Goal: Information Seeking & Learning: Learn about a topic

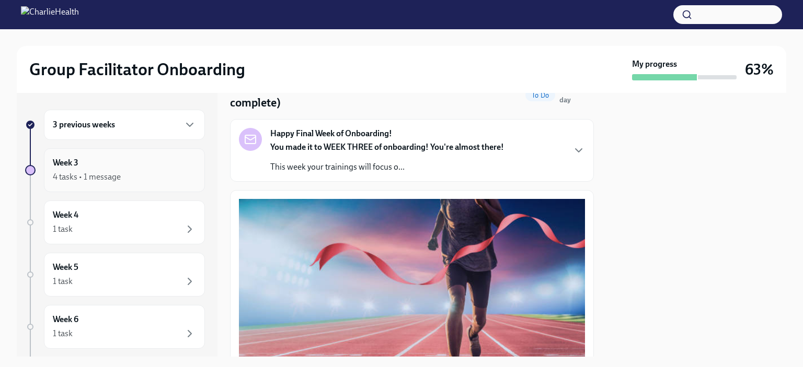
scroll to position [52, 0]
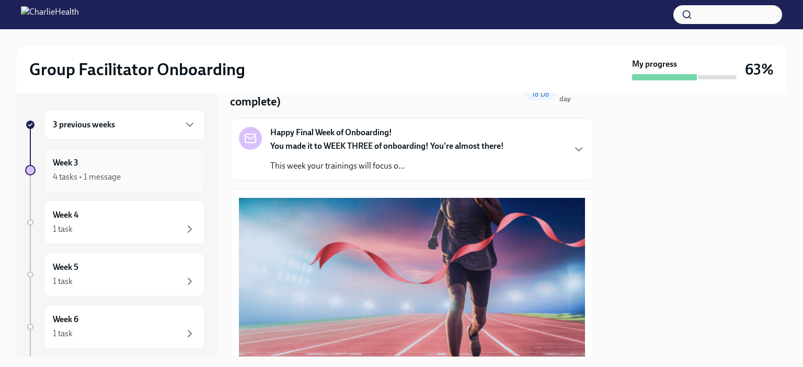
click at [143, 165] on div "Week 3 4 tasks • 1 message" at bounding box center [124, 170] width 143 height 26
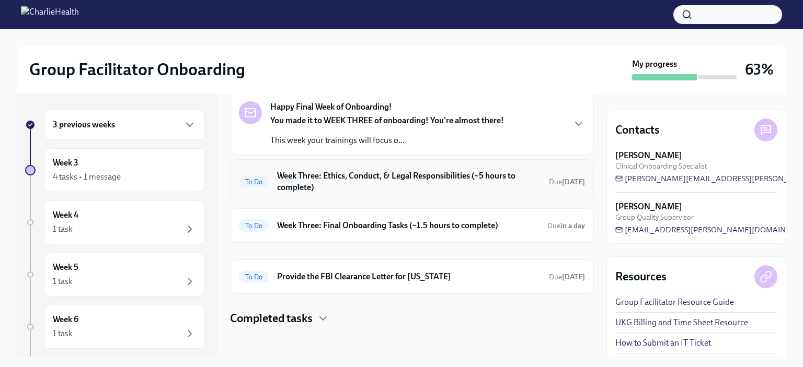
scroll to position [51, 0]
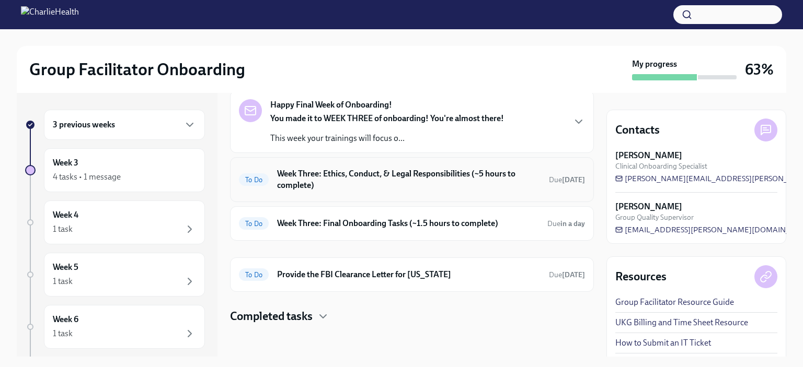
click at [386, 170] on h6 "Week Three: Ethics, Conduct, & Legal Responsibilities (~5 hours to complete)" at bounding box center [408, 179] width 263 height 23
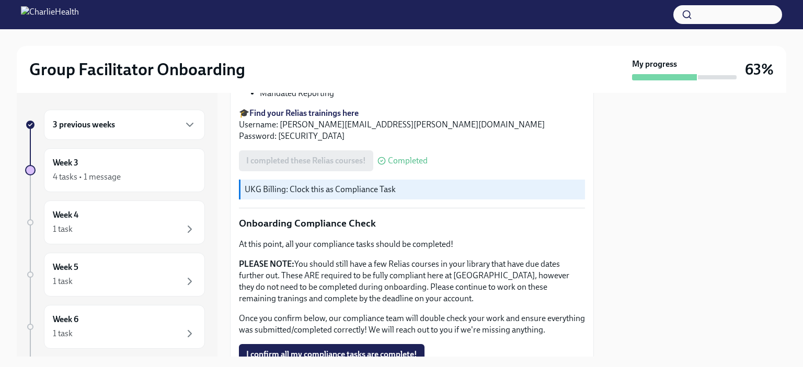
scroll to position [630, 0]
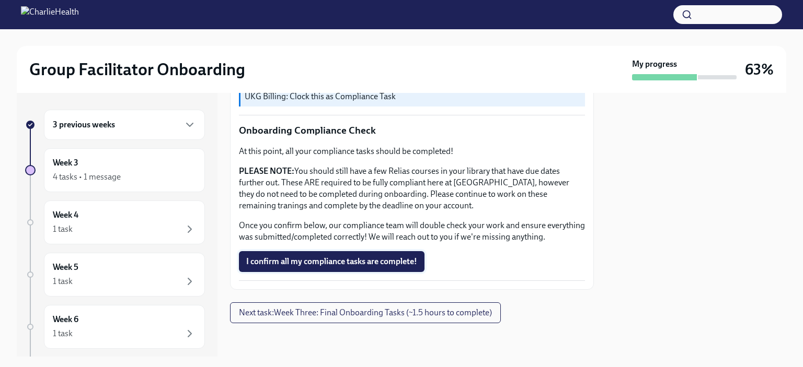
click at [375, 268] on button "I confirm all my compliance tasks are complete!" at bounding box center [332, 261] width 186 height 21
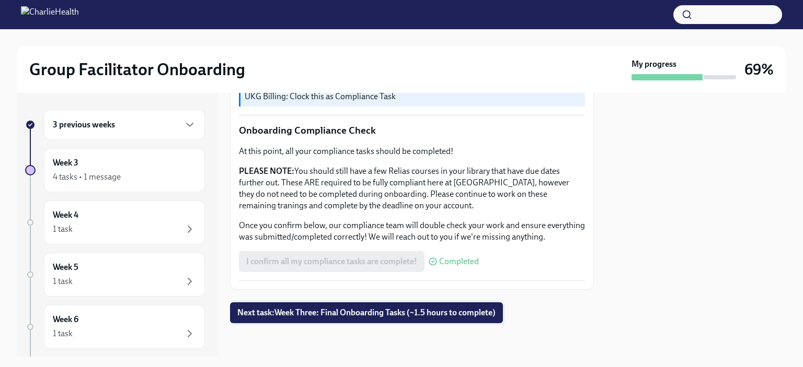
click at [361, 310] on span "Next task : Week Three: Final Onboarding Tasks (~1.5 hours to complete)" at bounding box center [366, 313] width 258 height 10
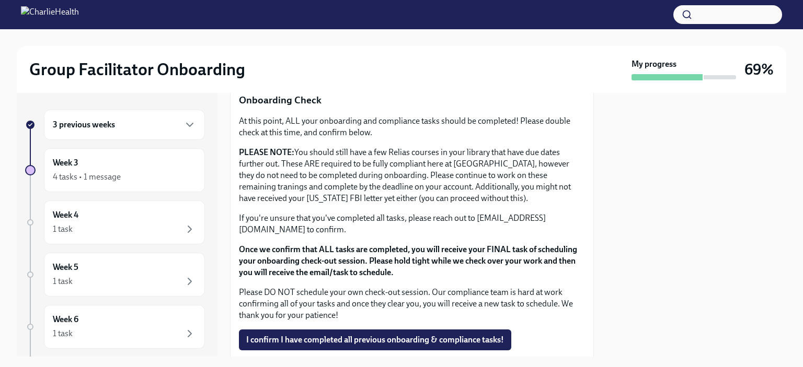
scroll to position [784, 0]
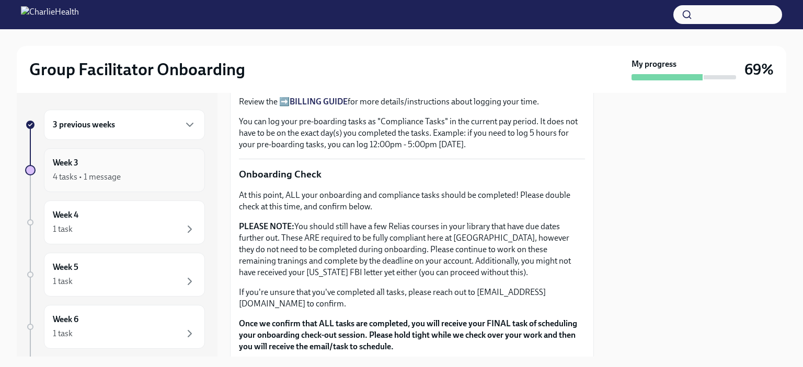
click at [183, 166] on div "Week 3 4 tasks • 1 message" at bounding box center [124, 170] width 143 height 26
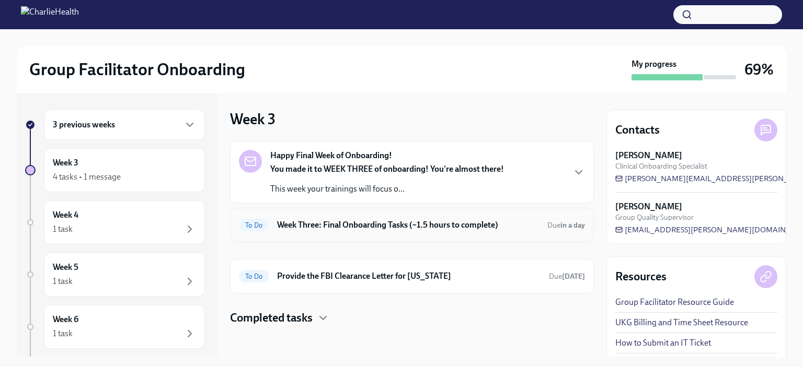
click at [389, 231] on div "To Do Week Three: Final Onboarding Tasks (~1.5 hours to complete) Due in a day" at bounding box center [412, 225] width 346 height 17
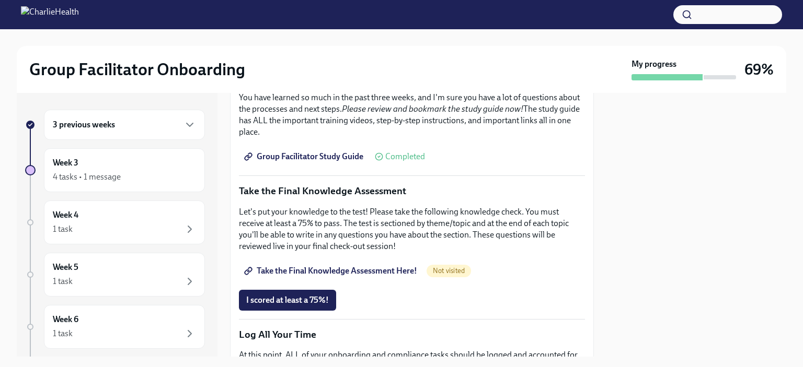
scroll to position [501, 0]
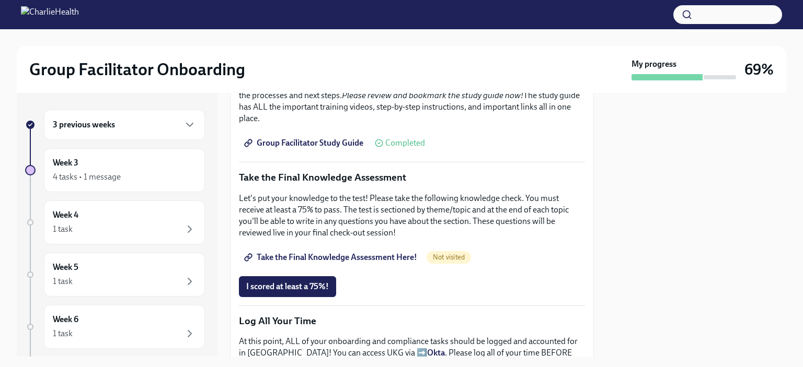
click at [316, 142] on span "Group Facilitator Study Guide" at bounding box center [304, 143] width 117 height 10
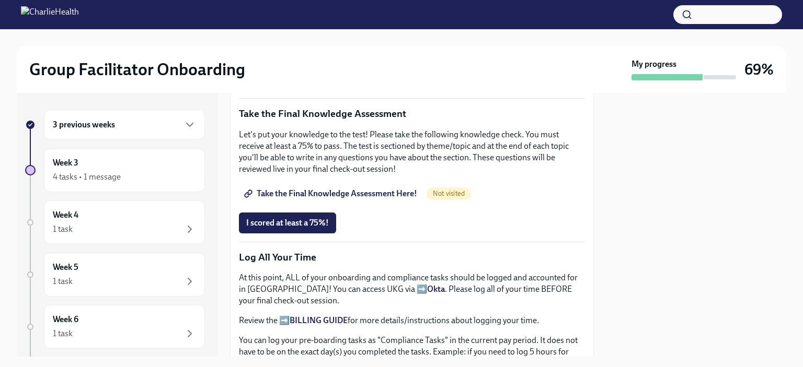
scroll to position [566, 0]
click at [308, 190] on span "Take the Final Knowledge Assessment Here!" at bounding box center [331, 193] width 171 height 10
